Goal: Transaction & Acquisition: Book appointment/travel/reservation

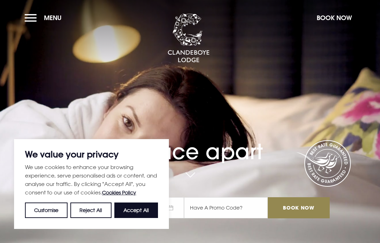
click at [140, 209] on button "Accept All" at bounding box center [136, 209] width 44 height 15
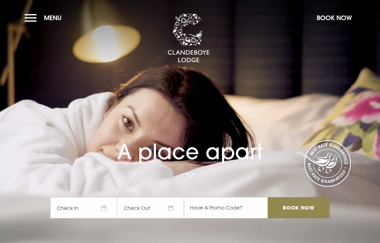
checkbox input "true"
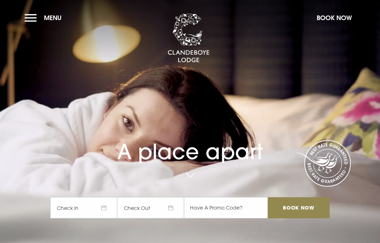
click at [102, 211] on span "Check In" at bounding box center [83, 207] width 67 height 21
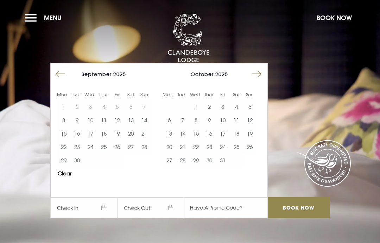
click at [261, 77] on button "Move forward to switch to the next month." at bounding box center [256, 73] width 13 height 13
click at [261, 72] on button "Move forward to switch to the next month." at bounding box center [256, 73] width 13 height 13
click at [261, 73] on button "Move forward to switch to the next month." at bounding box center [256, 73] width 13 height 13
click at [258, 74] on button "Move forward to switch to the next month." at bounding box center [256, 73] width 13 height 13
click at [261, 73] on button "Move forward to switch to the next month." at bounding box center [256, 73] width 13 height 13
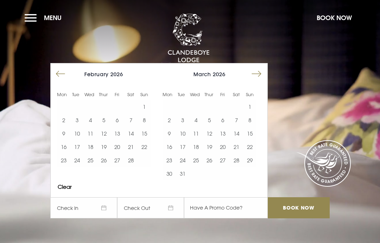
click at [261, 71] on button "Move forward to switch to the next month." at bounding box center [256, 73] width 13 height 13
click at [261, 73] on button "Move forward to switch to the next month." at bounding box center [256, 73] width 13 height 13
click at [258, 73] on button "Move forward to switch to the next month." at bounding box center [256, 73] width 13 height 13
click at [209, 137] on button "18" at bounding box center [209, 133] width 13 height 13
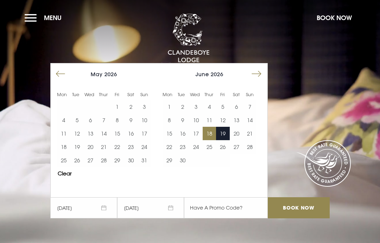
click at [238, 129] on button "20" at bounding box center [236, 133] width 13 height 13
click at [309, 209] on input "Book Now" at bounding box center [299, 207] width 62 height 21
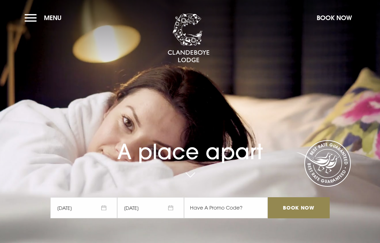
click at [39, 21] on button "Menu" at bounding box center [45, 17] width 40 height 15
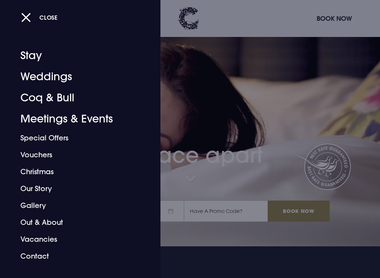
scroll to position [31, 0]
click at [59, 99] on link "Coq & Bull" at bounding box center [75, 97] width 110 height 21
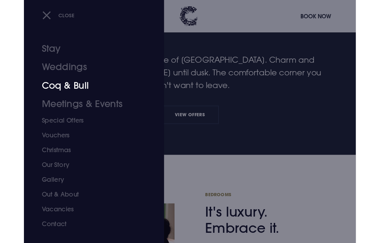
scroll to position [272, 0]
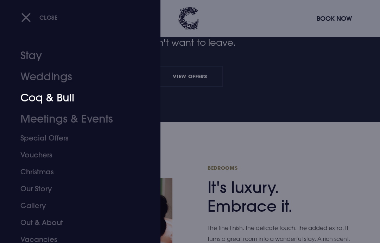
click at [27, 20] on button "Close" at bounding box center [39, 17] width 37 height 14
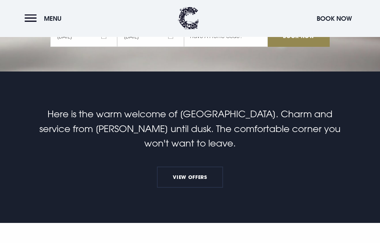
scroll to position [0, 0]
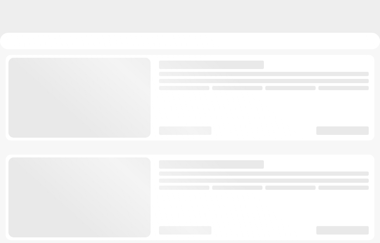
checkbox input "true"
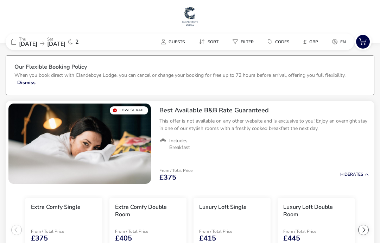
click at [177, 45] on button "Guests" at bounding box center [173, 42] width 35 height 10
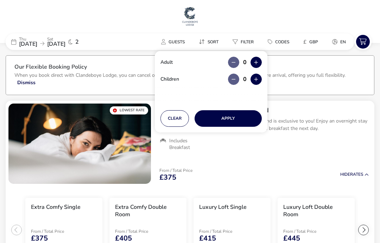
click at [257, 62] on icon "button" at bounding box center [256, 62] width 4 height 5
click at [258, 61] on icon "button" at bounding box center [256, 62] width 4 height 5
type input "2"
click at [232, 118] on button "Apply" at bounding box center [228, 118] width 67 height 17
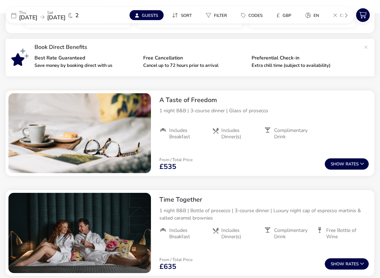
scroll to position [227, 0]
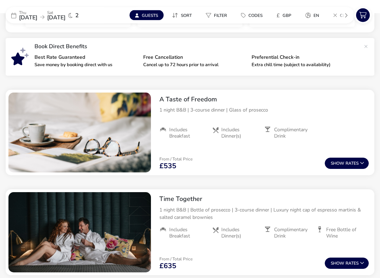
click at [349, 159] on button "Show Rates" at bounding box center [347, 163] width 44 height 11
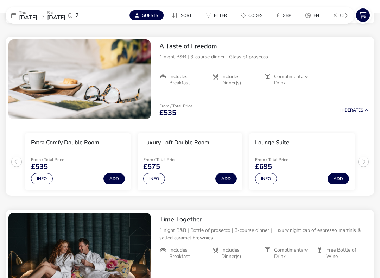
scroll to position [282, 0]
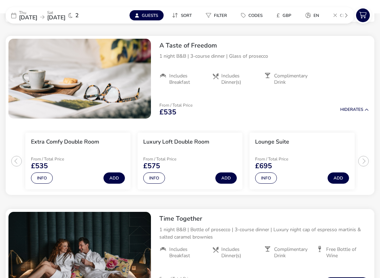
click at [231, 77] on span "Includes Dinner(s)" at bounding box center [239, 79] width 37 height 13
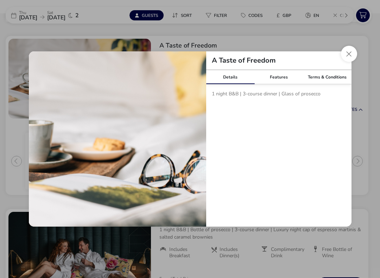
click at [344, 52] on button "Close modal" at bounding box center [349, 54] width 16 height 16
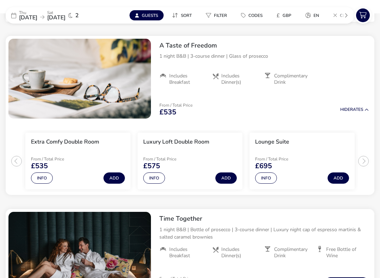
click at [284, 78] on span "Complimentary Drink" at bounding box center [292, 79] width 37 height 13
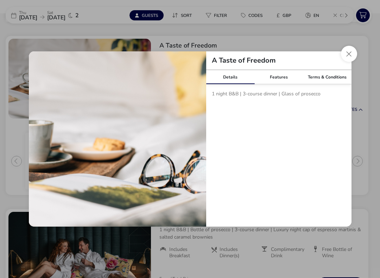
click at [345, 56] on button "Close modal" at bounding box center [349, 54] width 16 height 16
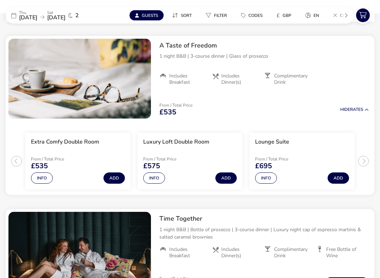
click at [74, 145] on h3 "Extra Comfy Double Room" at bounding box center [65, 141] width 68 height 7
click at [49, 177] on button "Info" at bounding box center [42, 177] width 22 height 11
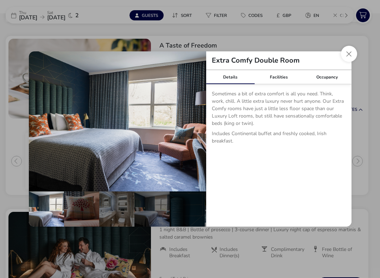
click at [349, 54] on button "Close dialog" at bounding box center [349, 54] width 16 height 16
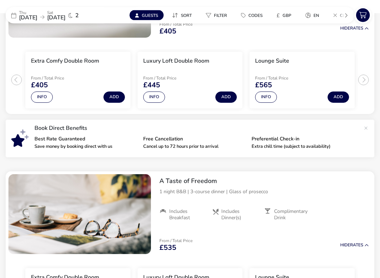
scroll to position [146, 0]
click at [44, 100] on button "Info" at bounding box center [42, 96] width 22 height 11
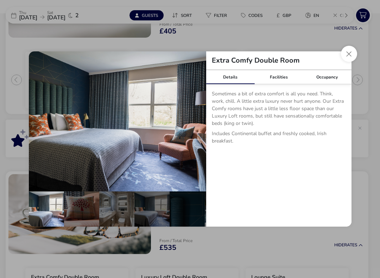
click at [347, 56] on button "Close dialog" at bounding box center [349, 54] width 16 height 16
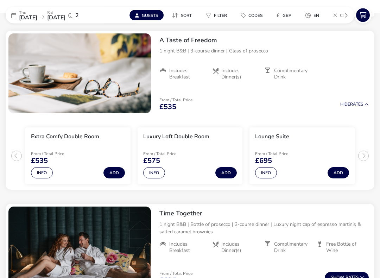
scroll to position [287, 0]
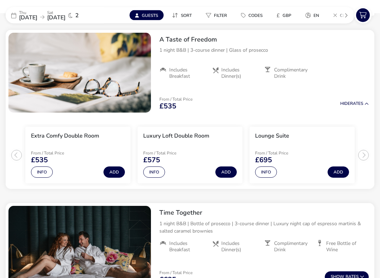
click at [116, 173] on button "Add" at bounding box center [113, 172] width 21 height 11
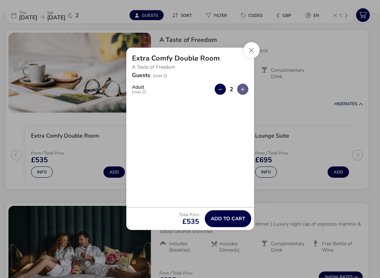
scroll to position [287, 0]
click at [233, 219] on span "Add to cart" at bounding box center [228, 218] width 34 height 5
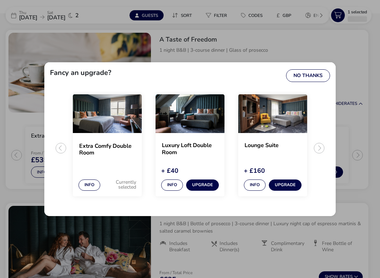
click at [193, 111] on img "2 / 3" at bounding box center [190, 113] width 69 height 39
click at [313, 78] on button "No Thanks" at bounding box center [308, 75] width 44 height 13
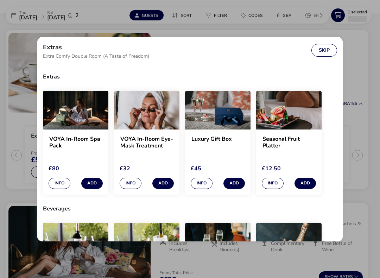
click at [328, 55] on button "Skip" at bounding box center [324, 50] width 26 height 13
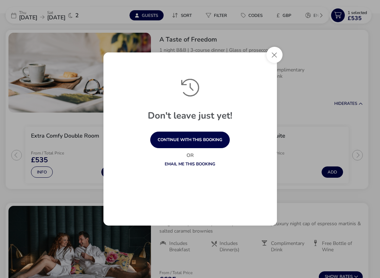
click at [276, 56] on button "Close" at bounding box center [274, 55] width 16 height 16
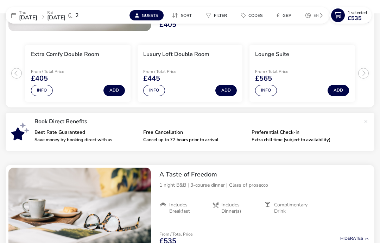
scroll to position [0, 0]
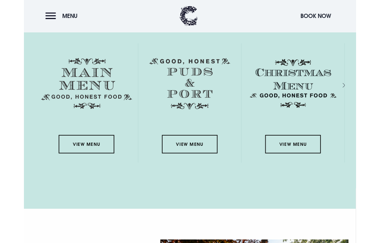
scroll to position [1014, 0]
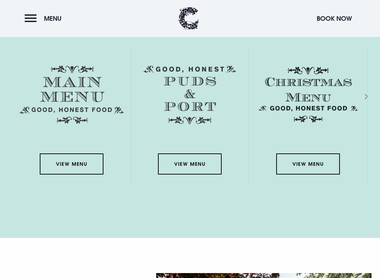
click at [78, 167] on link "View Menu" at bounding box center [71, 163] width 63 height 21
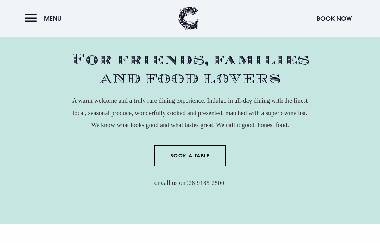
scroll to position [208, 0]
